Goal: Task Accomplishment & Management: Use online tool/utility

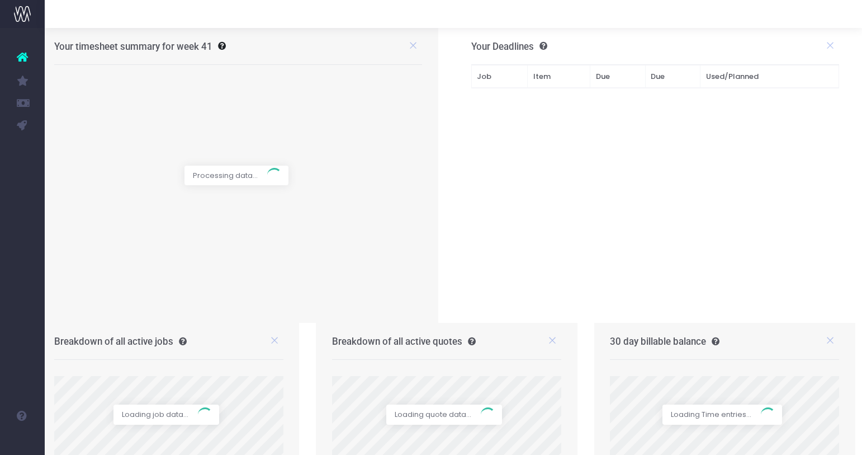
scroll to position [0, 8]
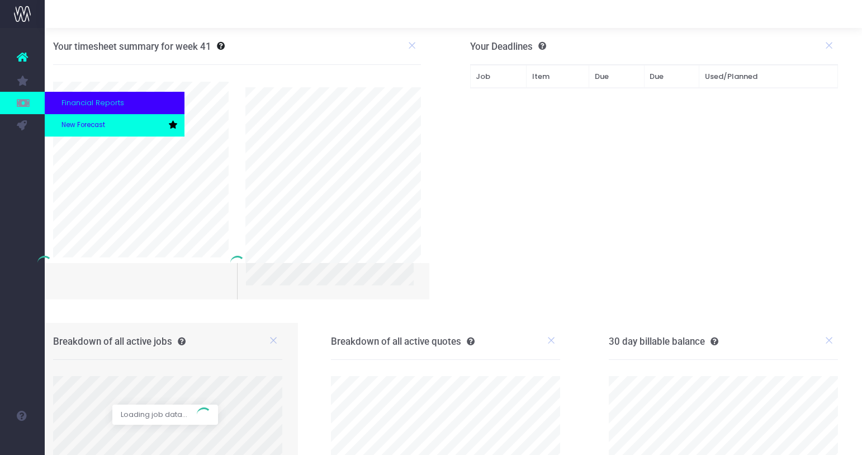
click at [66, 121] on span "New Forecast" at bounding box center [84, 125] width 44 height 10
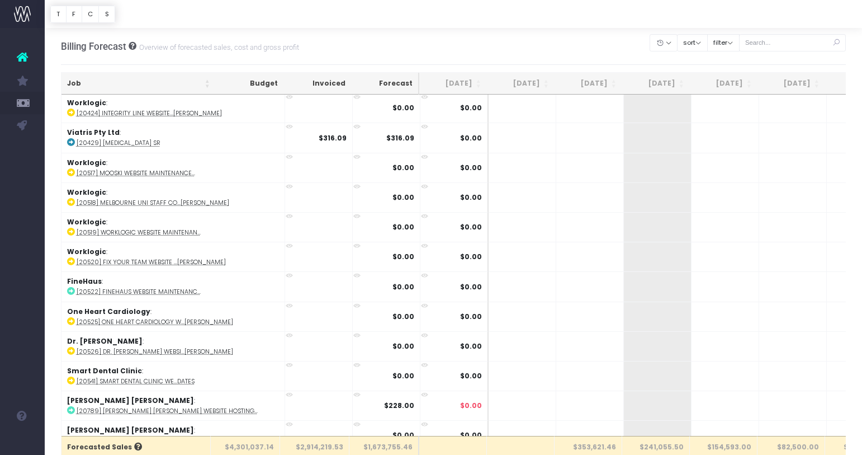
click at [410, 42] on div "Billing Forecast Overview of forecasted sales, cost and gross profit Clear Filt…" at bounding box center [454, 46] width 786 height 37
click at [740, 46] on button "filter" at bounding box center [723, 42] width 32 height 17
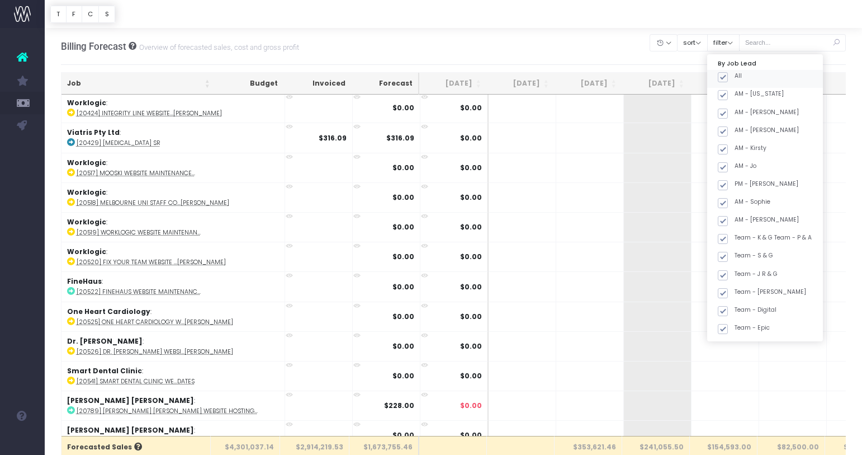
click at [728, 79] on span at bounding box center [723, 77] width 10 height 10
click at [739, 79] on input "All" at bounding box center [738, 75] width 7 height 7
checkbox input "false"
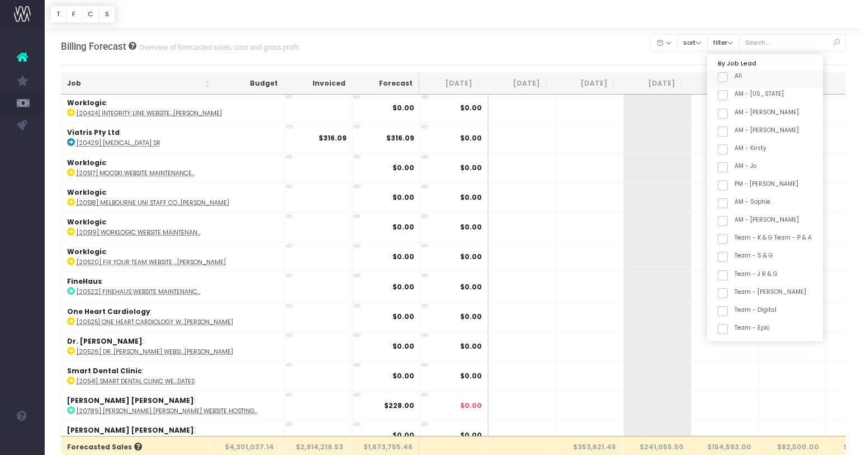
checkbox input "false"
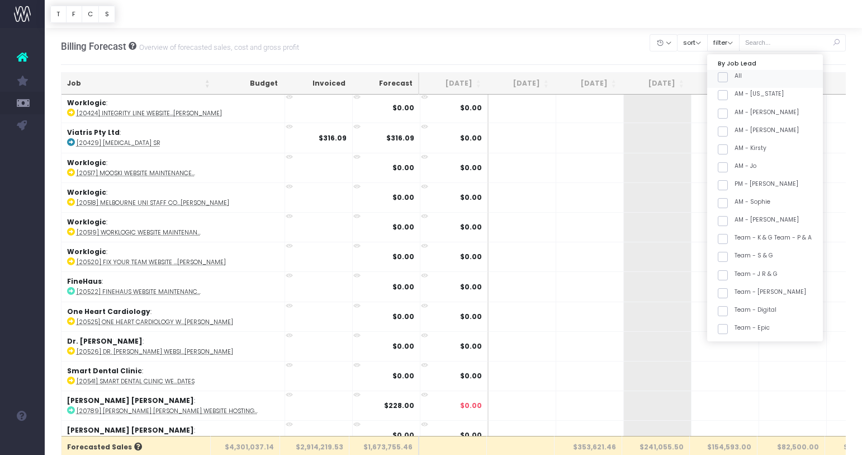
checkbox input "false"
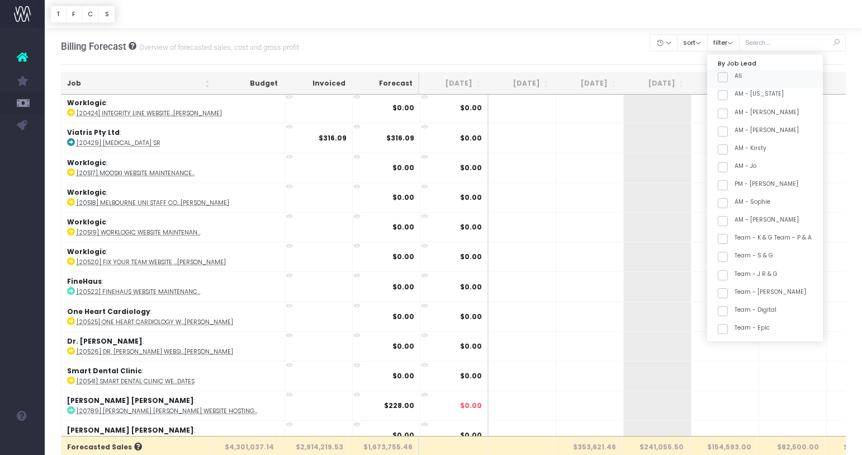
checkbox input "false"
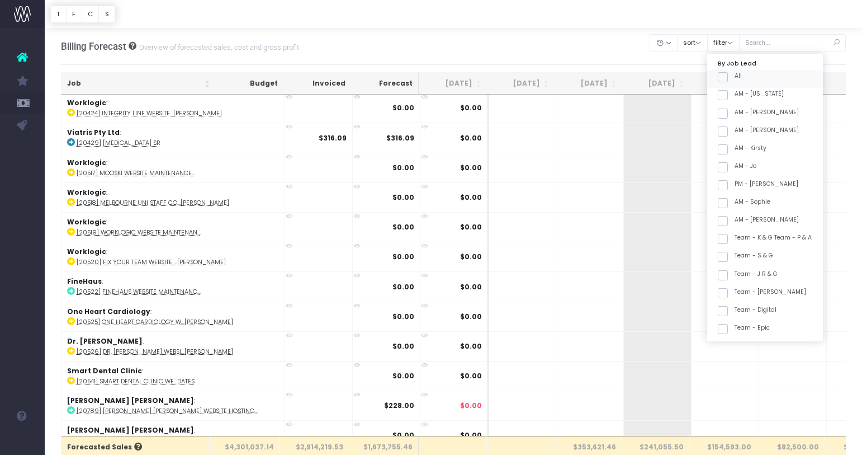
checkbox input "false"
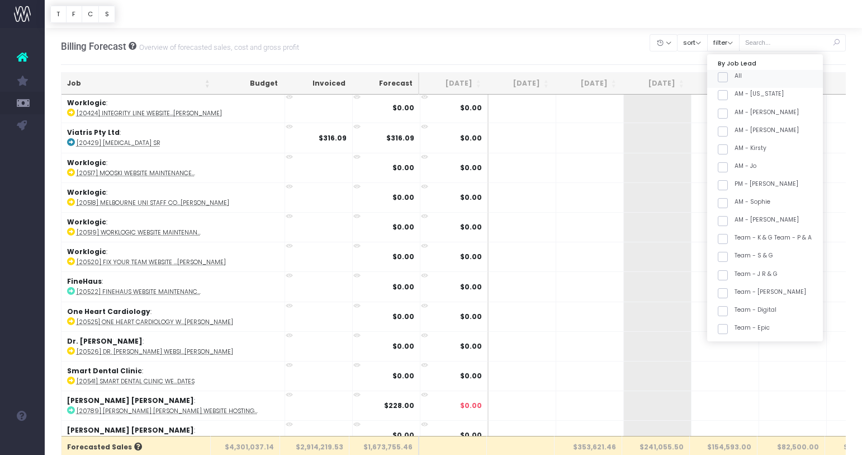
checkbox input "false"
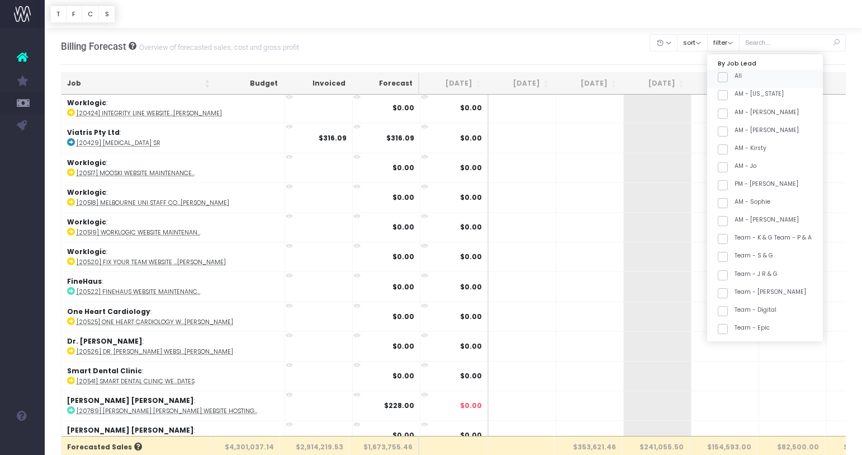
checkbox input "false"
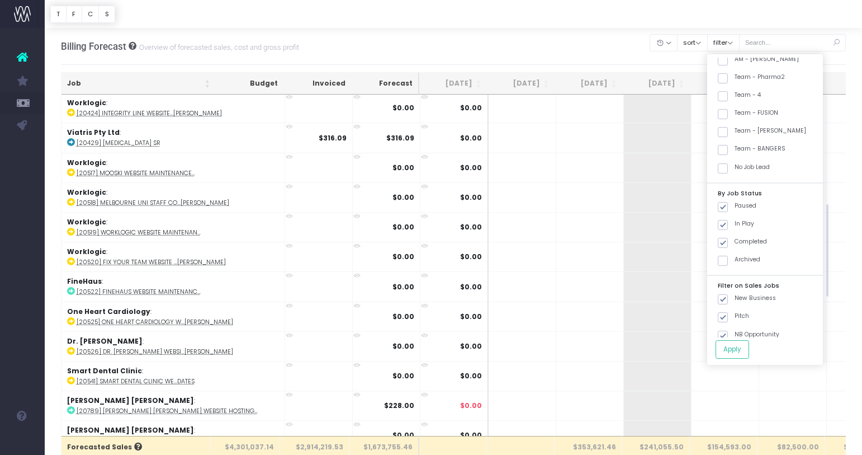
scroll to position [433, 0]
click at [755, 129] on label "Team - SPICE Girls" at bounding box center [762, 127] width 88 height 9
click at [742, 129] on input "Team - SPICE Girls" at bounding box center [738, 126] width 7 height 7
checkbox input "true"
click at [749, 348] on button "Apply" at bounding box center [733, 349] width 34 height 18
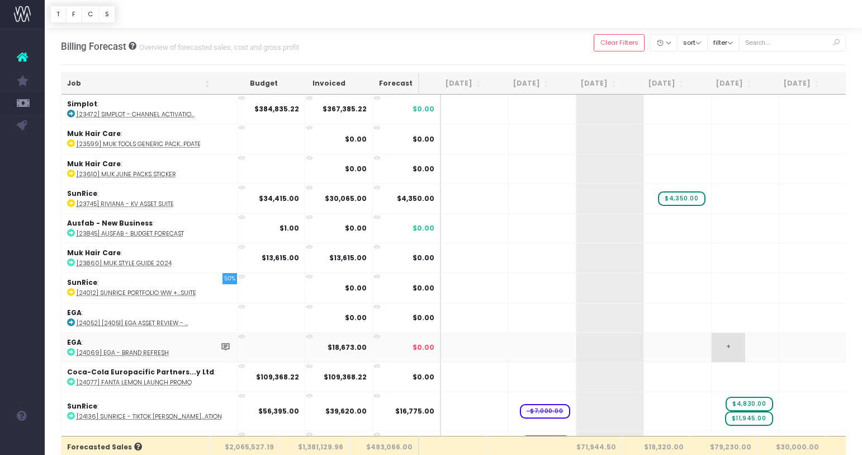
scroll to position [0, 0]
click at [178, 85] on th "Job" at bounding box center [139, 84] width 154 height 22
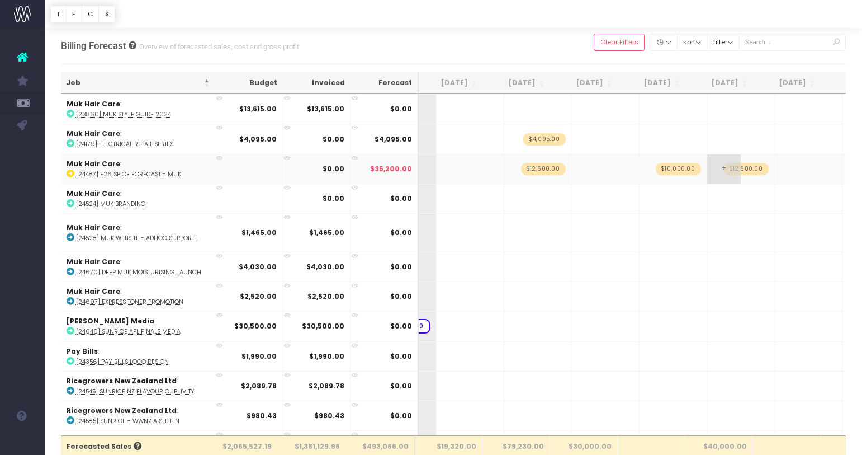
scroll to position [958, 216]
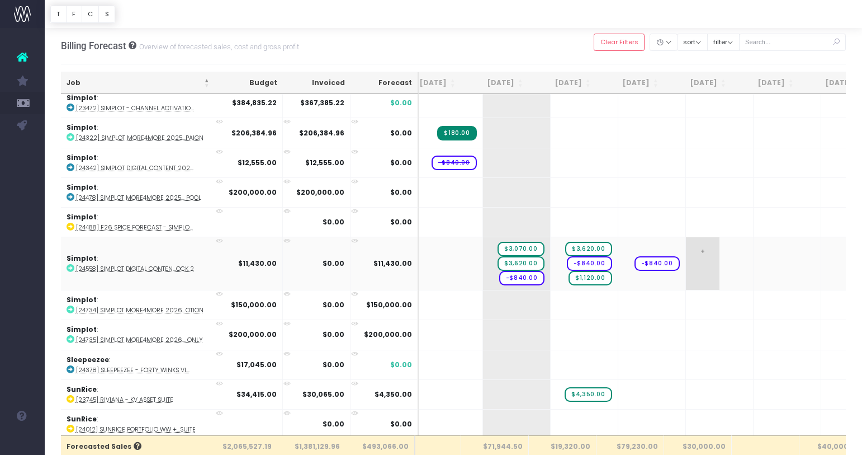
click at [689, 267] on span "+" at bounding box center [703, 263] width 34 height 53
type input "3620"
click at [686, 275] on span "+" at bounding box center [703, 263] width 34 height 53
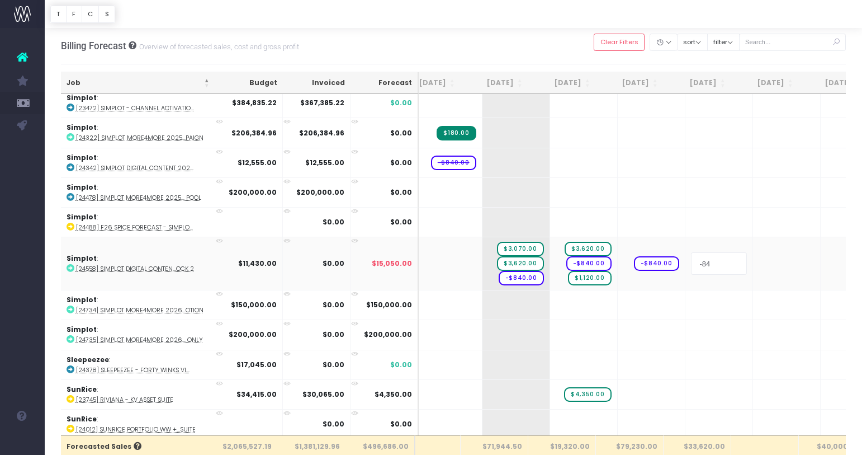
type input "-840"
click at [753, 252] on span "+" at bounding box center [770, 263] width 34 height 53
type input "3620"
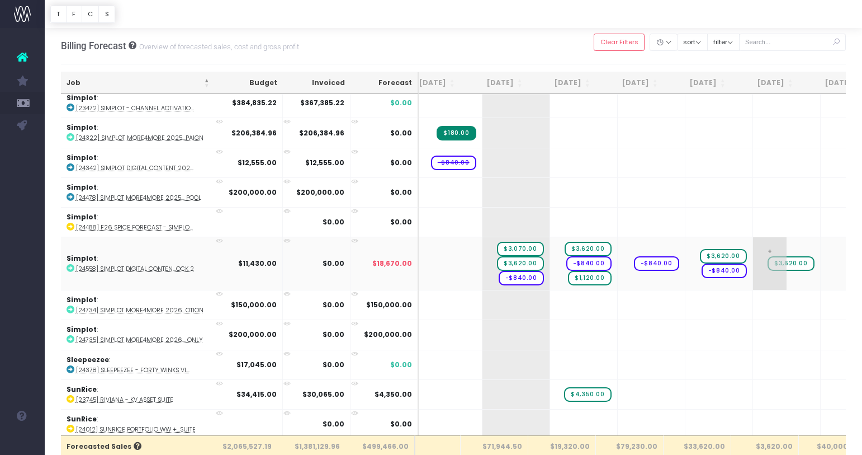
click at [755, 272] on span "+" at bounding box center [770, 263] width 34 height 53
type input "-840"
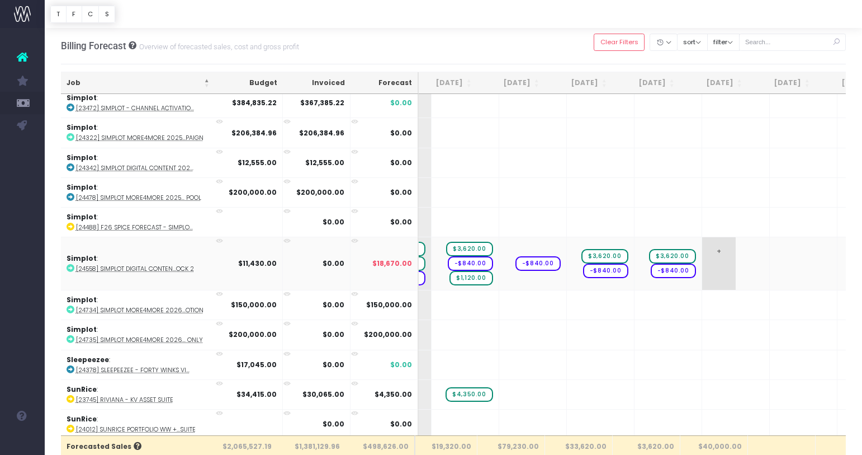
click at [720, 263] on td "+" at bounding box center [736, 263] width 68 height 53
click at [702, 257] on span "+" at bounding box center [719, 263] width 34 height 53
type input "3620"
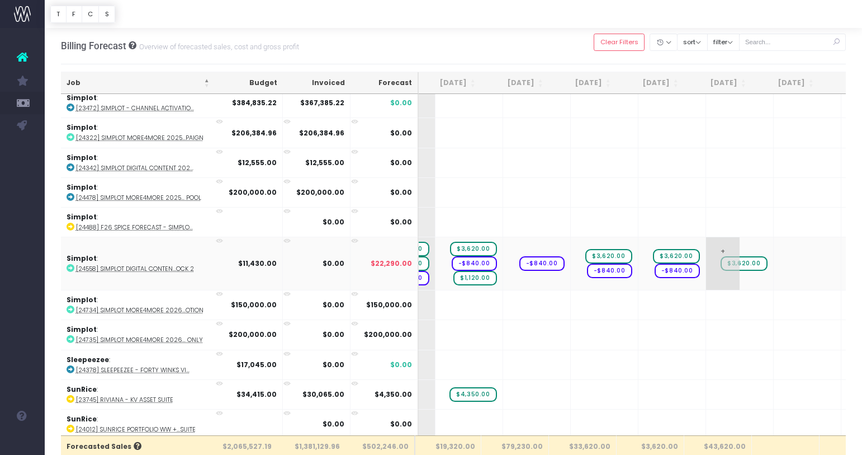
click at [706, 273] on span "+" at bounding box center [723, 263] width 34 height 53
type input "-840"
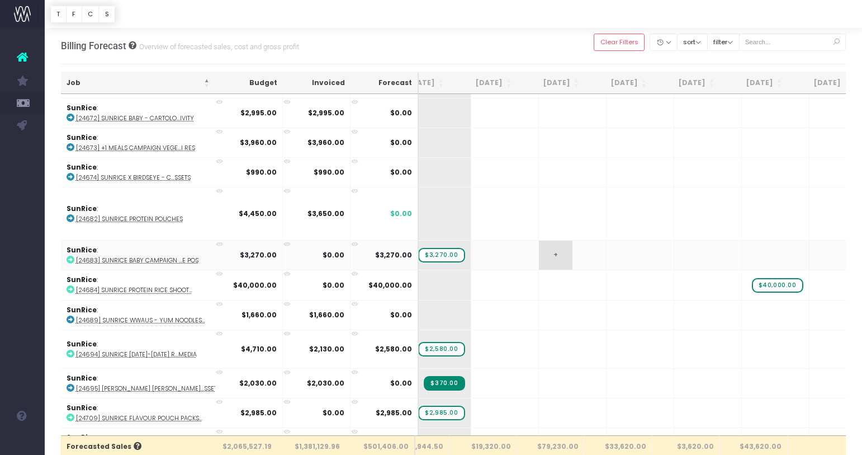
scroll to position [2535, 186]
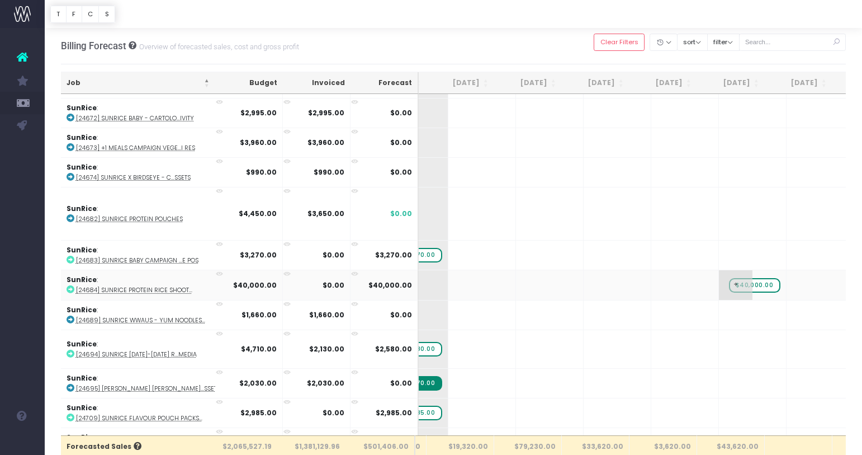
click at [719, 284] on span "+" at bounding box center [736, 284] width 34 height 29
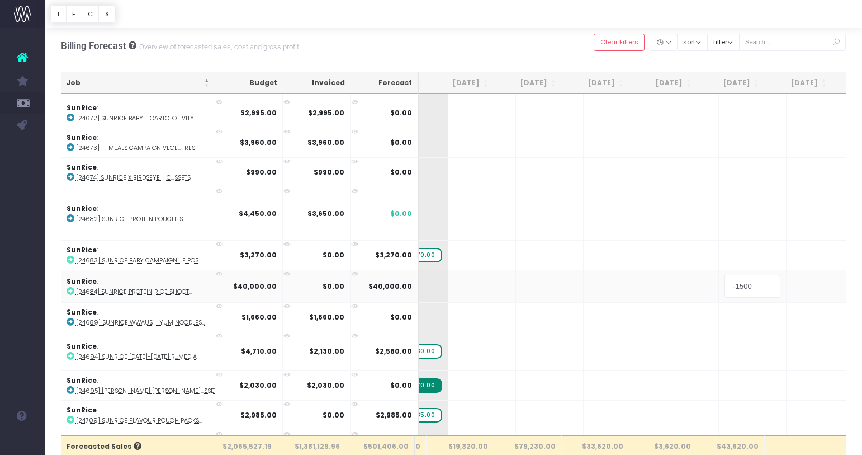
type input "-15000"
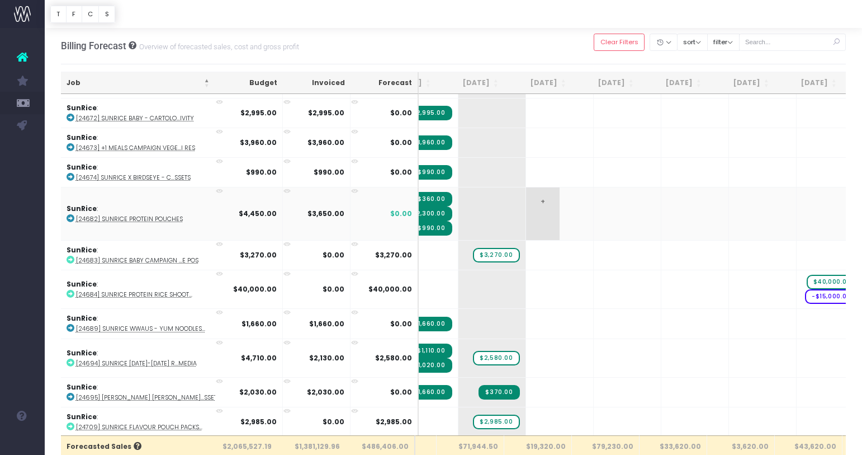
scroll to position [2535, 94]
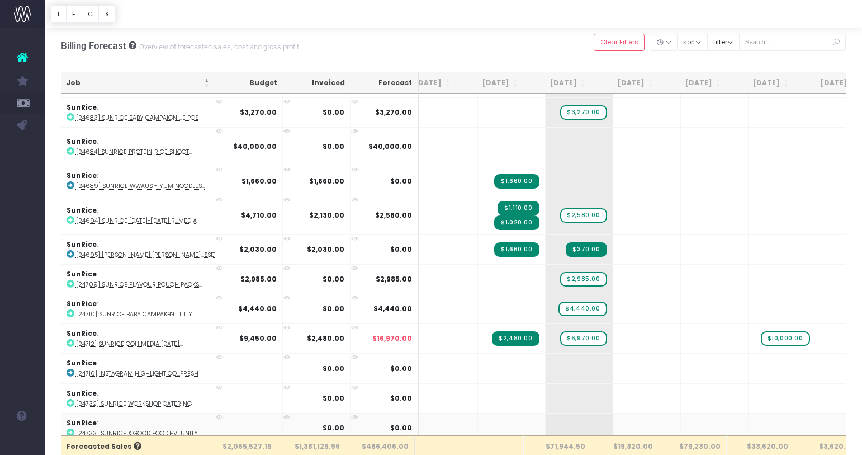
click at [164, 429] on abbr "[24733] SunRice x Good Food Ev...unity" at bounding box center [137, 433] width 122 height 8
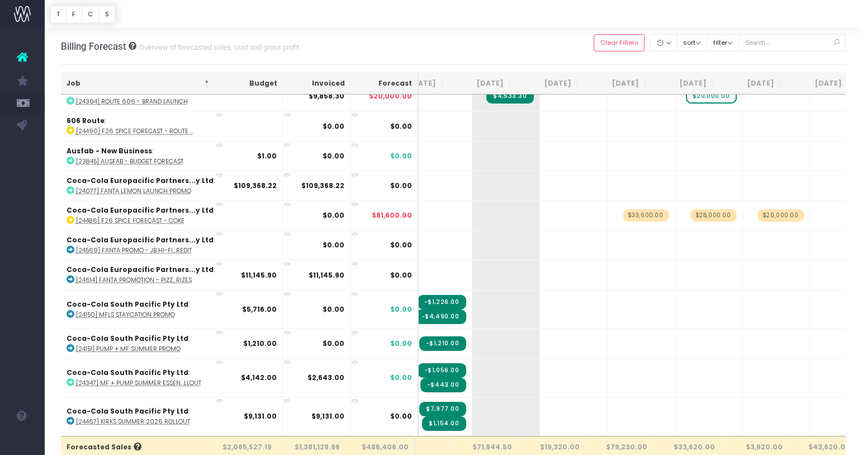
scroll to position [13, 102]
